Goal: Use online tool/utility: Utilize a website feature to perform a specific function

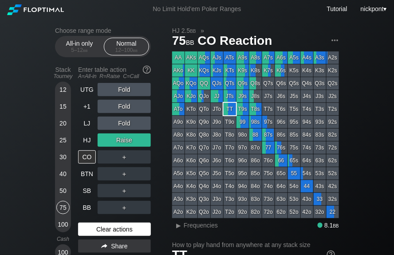
click at [101, 231] on div "Clear actions" at bounding box center [114, 229] width 73 height 13
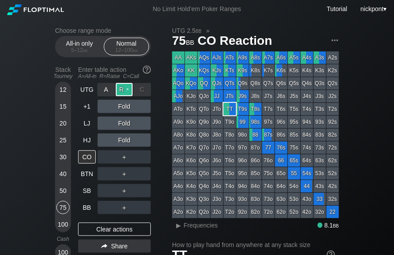
click at [126, 91] on div "R ✕" at bounding box center [124, 89] width 17 height 13
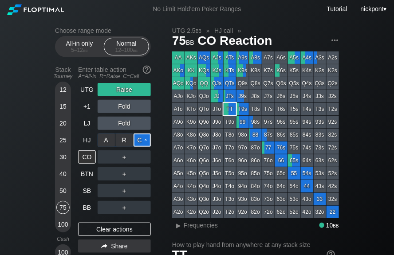
click at [143, 142] on div "C ✕" at bounding box center [142, 140] width 17 height 13
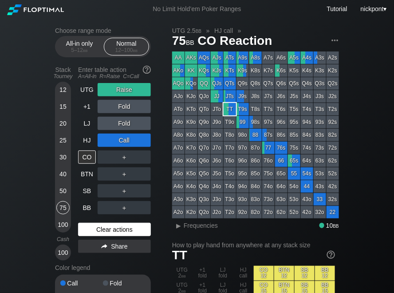
click at [108, 232] on div "Clear actions" at bounding box center [114, 229] width 73 height 13
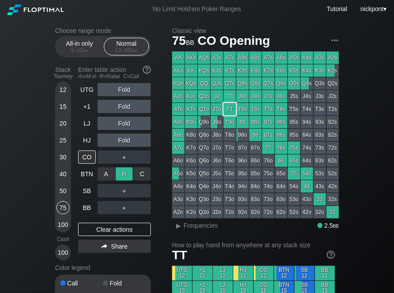
click at [126, 176] on div "R ✕" at bounding box center [124, 173] width 17 height 13
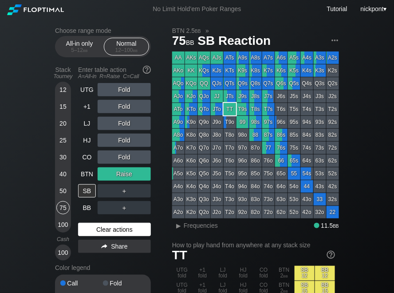
click at [106, 232] on div "Clear actions" at bounding box center [114, 229] width 73 height 13
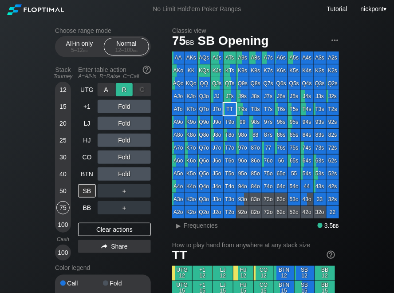
click at [127, 90] on div "R ✕" at bounding box center [124, 89] width 17 height 13
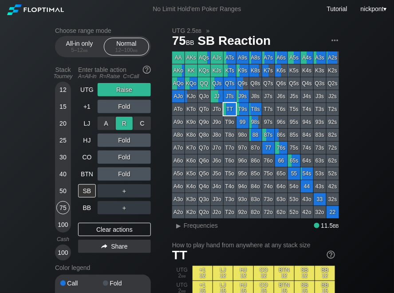
click at [129, 126] on div "R ✕" at bounding box center [124, 123] width 17 height 13
